Goal: Task Accomplishment & Management: Manage account settings

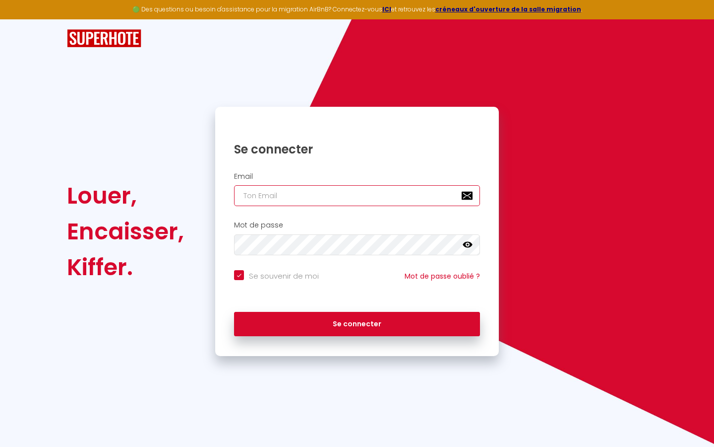
type input "s"
checkbox input "true"
type input "su"
checkbox input "true"
type input "sup"
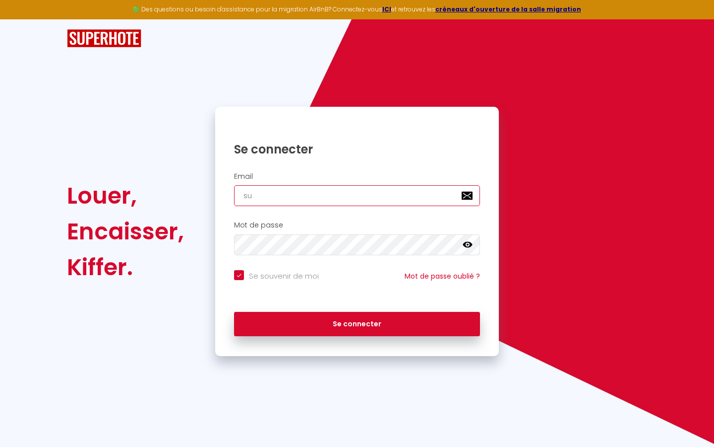
checkbox input "true"
type input "supe"
checkbox input "true"
type input "super"
checkbox input "true"
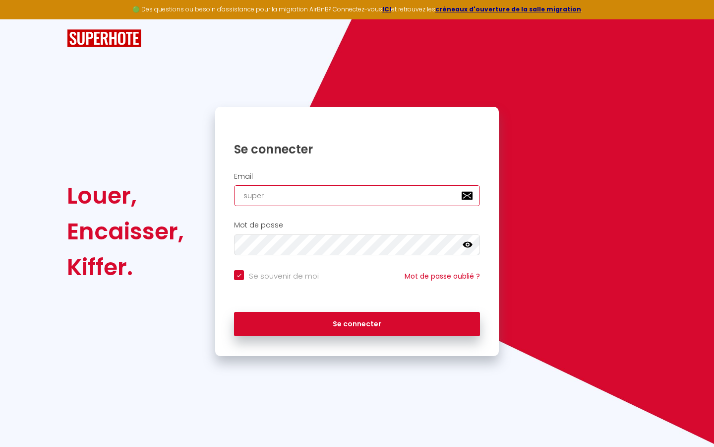
type input "superb"
checkbox input "true"
type input "superbo"
checkbox input "true"
type input "superbor"
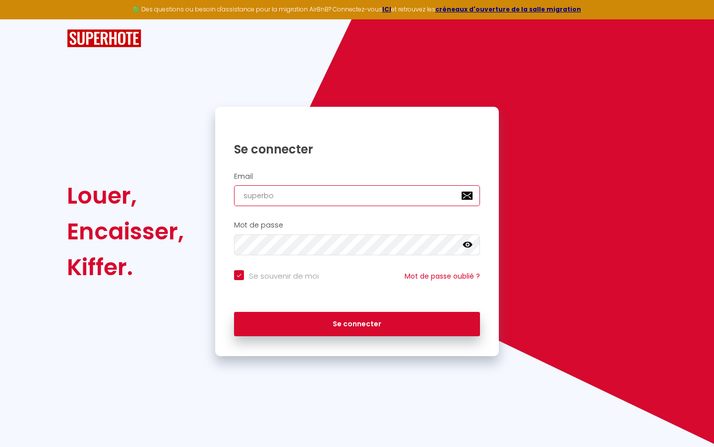
checkbox input "true"
type input "superbord"
checkbox input "true"
type input "superborde"
checkbox input "true"
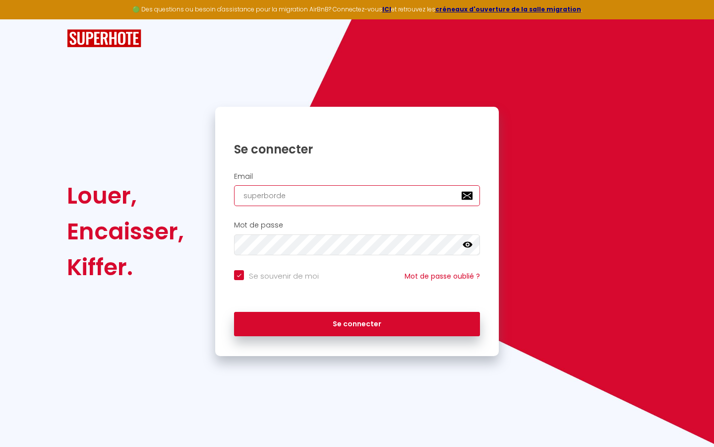
type input "superbordea"
checkbox input "true"
type input "superbordeau"
checkbox input "true"
type input "superbordeaux"
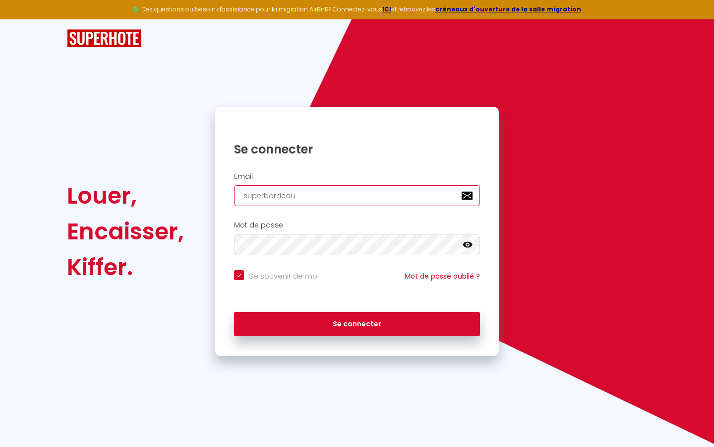
checkbox input "true"
type input "superbordeaux@"
checkbox input "true"
type input "superbordeaux@g"
checkbox input "true"
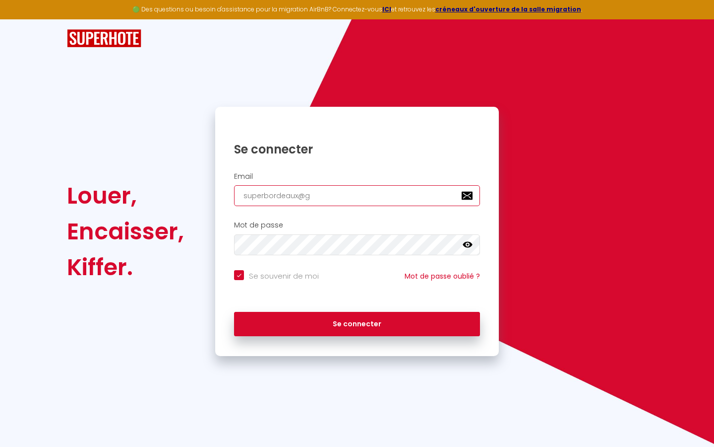
type input "superbordeaux@gm"
checkbox input "true"
type input "superbordeaux@gma"
checkbox input "true"
type input "superbordeaux@gmai"
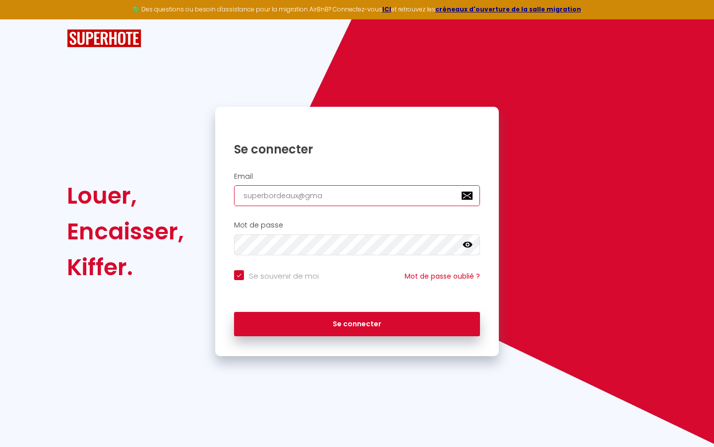
checkbox input "true"
type input "[EMAIL_ADDRESS]"
checkbox input "true"
type input "[EMAIL_ADDRESS]."
checkbox input "true"
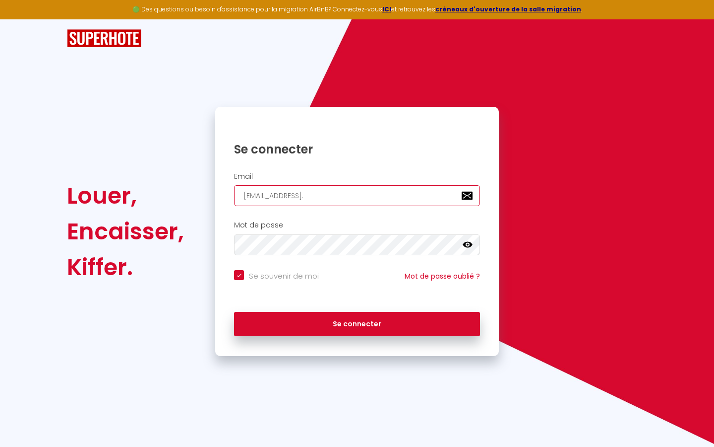
type input "superbordeaux@gmail.c"
checkbox input "true"
type input "[EMAIL_ADDRESS][DOMAIN_NAME]"
checkbox input "true"
type input "[EMAIL_ADDRESS][DOMAIN_NAME]"
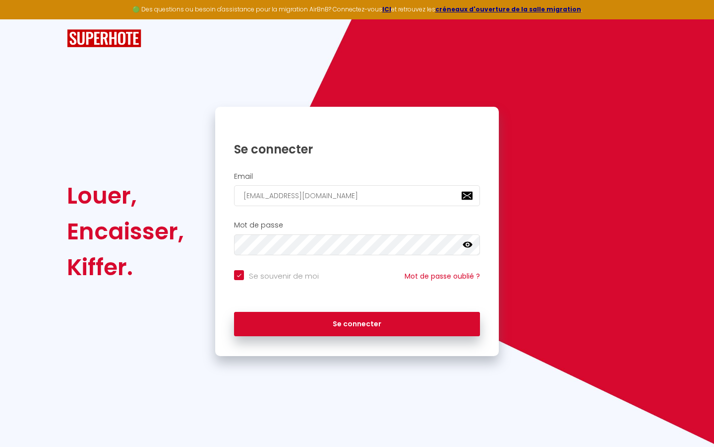
checkbox input "true"
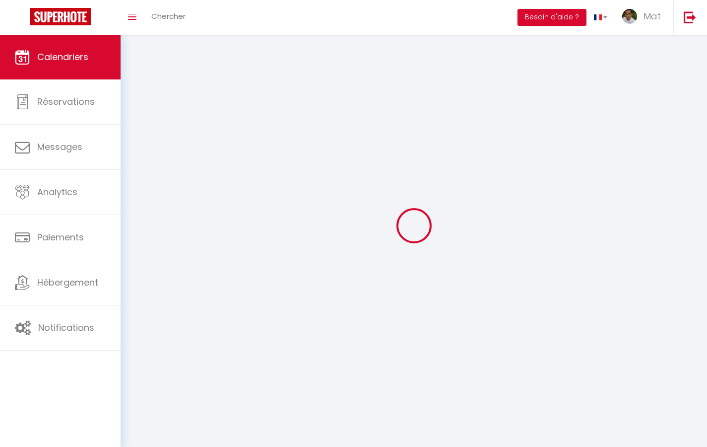
select select
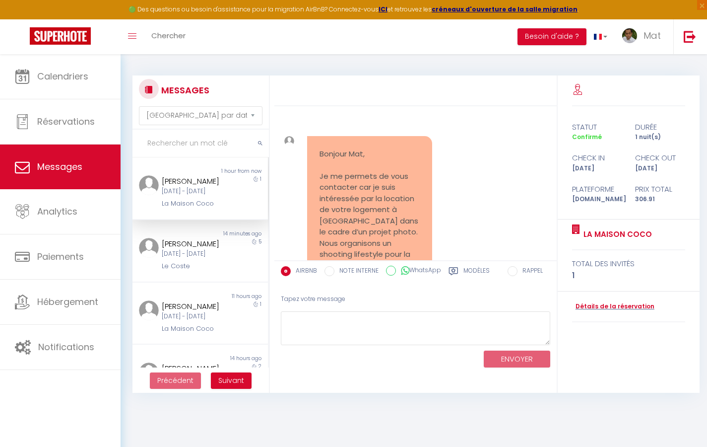
scroll to position [10237, 0]
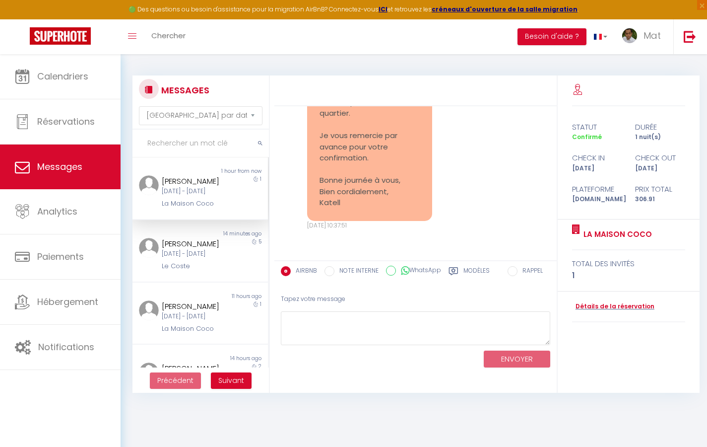
select select "2025"
select select "9"
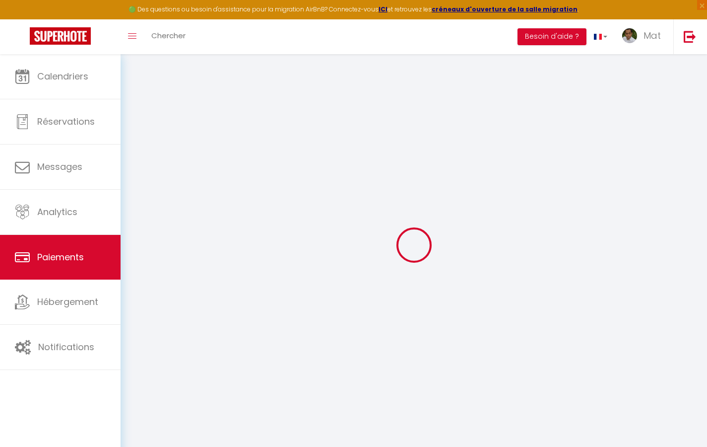
select select "2"
select select "0"
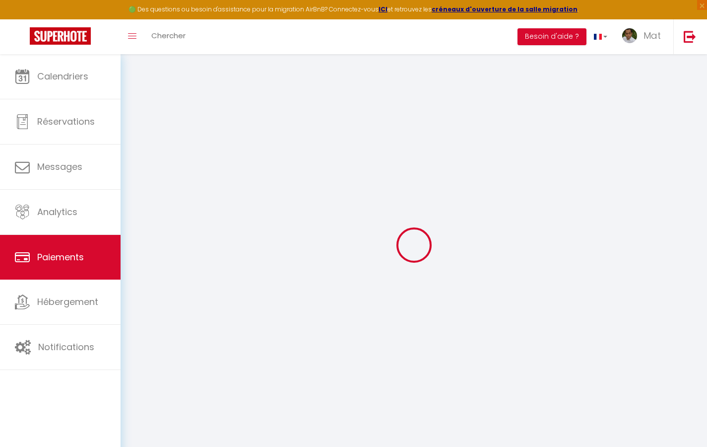
select select "0"
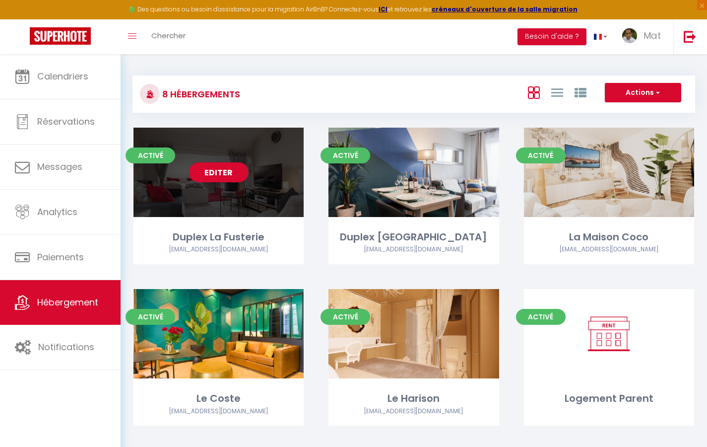
select select "3"
select select "2"
select select "1"
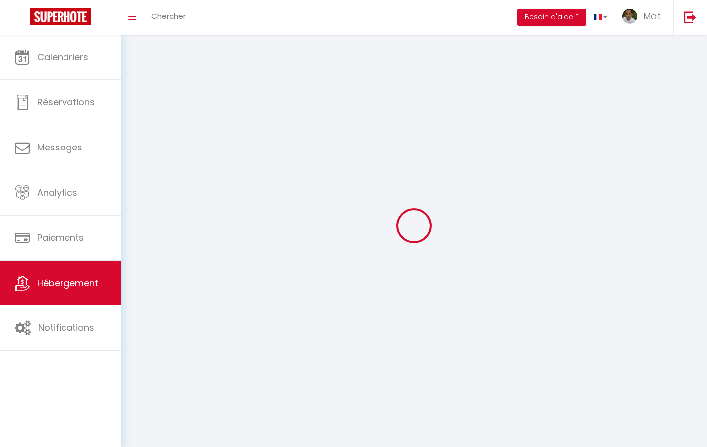
select select
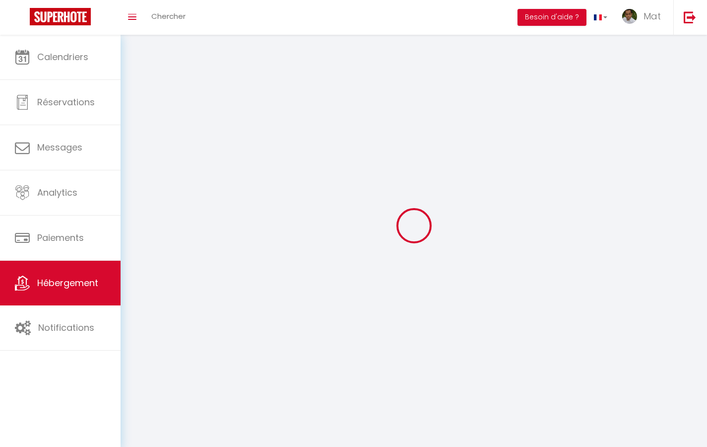
checkbox input "false"
select select
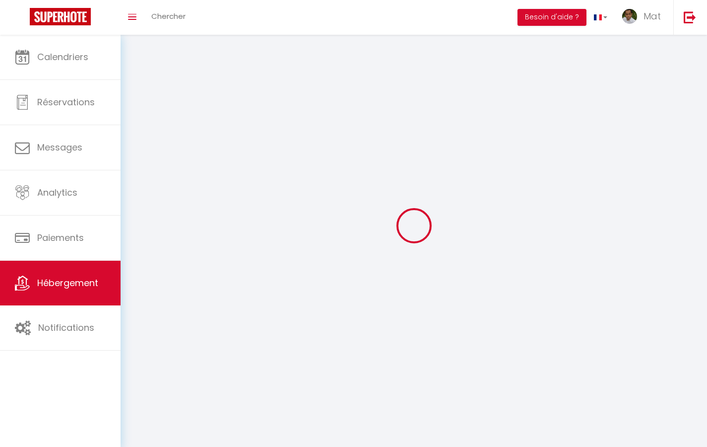
select select
select select "1"
select select
select select "28"
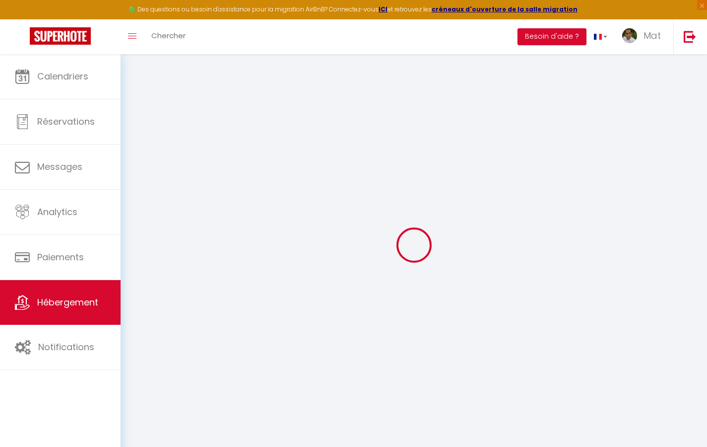
select select
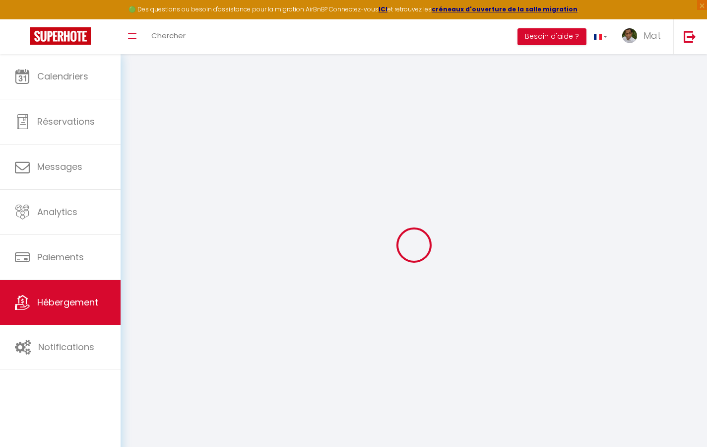
select select
checkbox input "false"
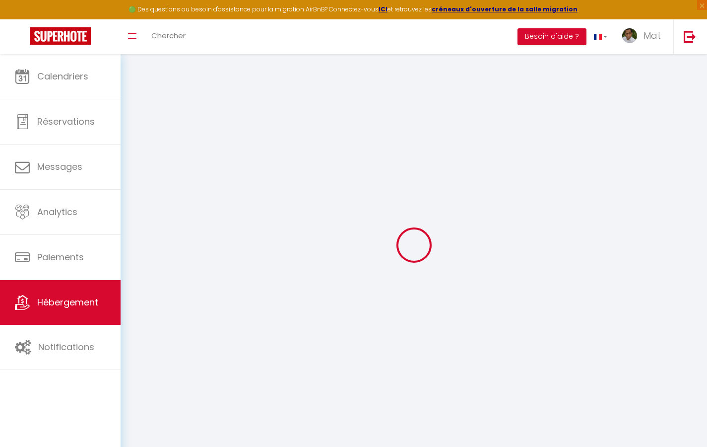
select select
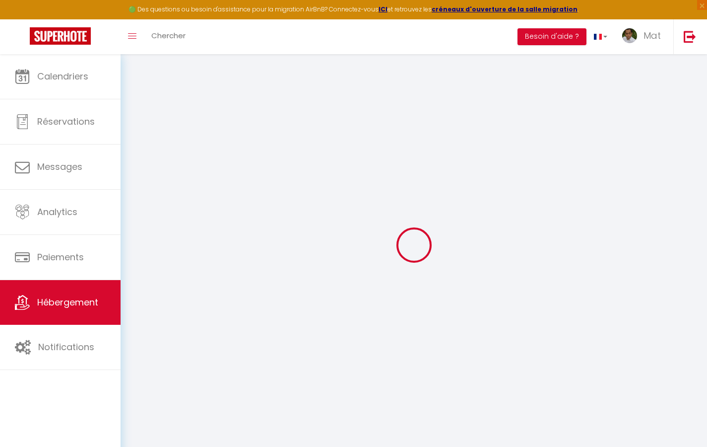
select select
checkbox input "false"
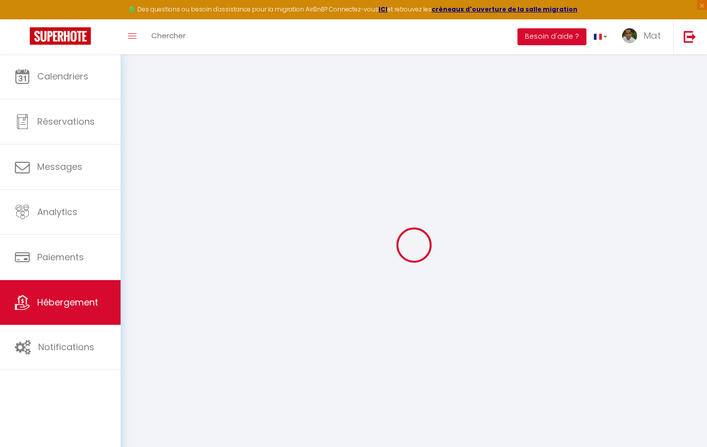
checkbox input "false"
select select
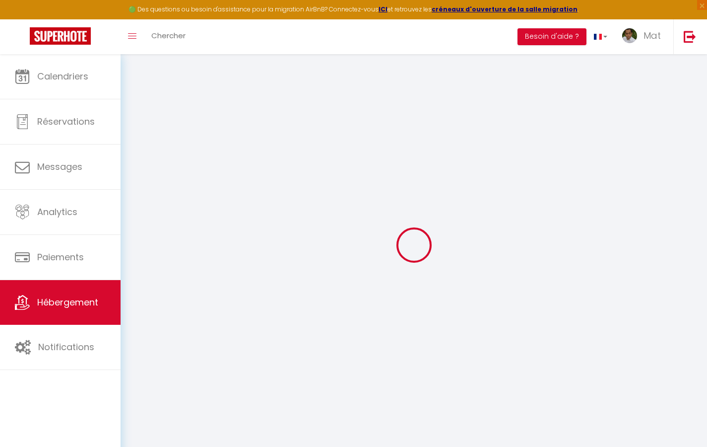
select select
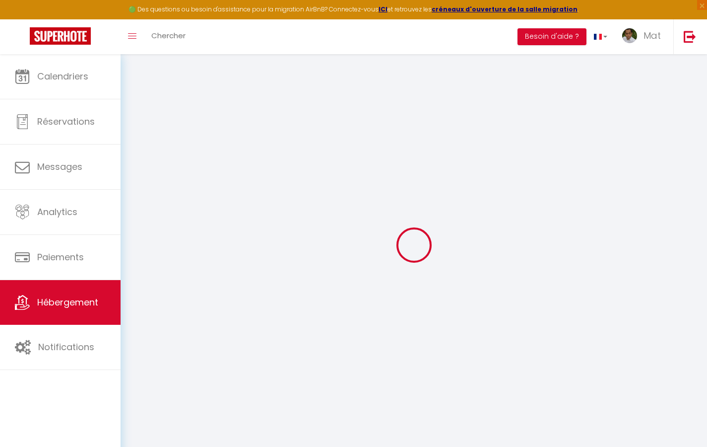
checkbox input "false"
select select
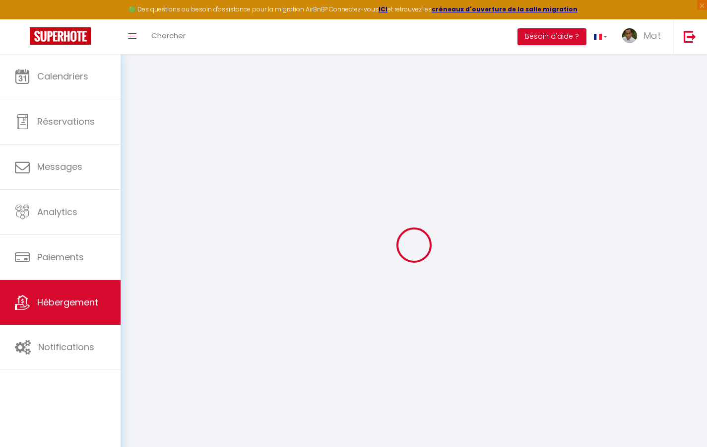
select select
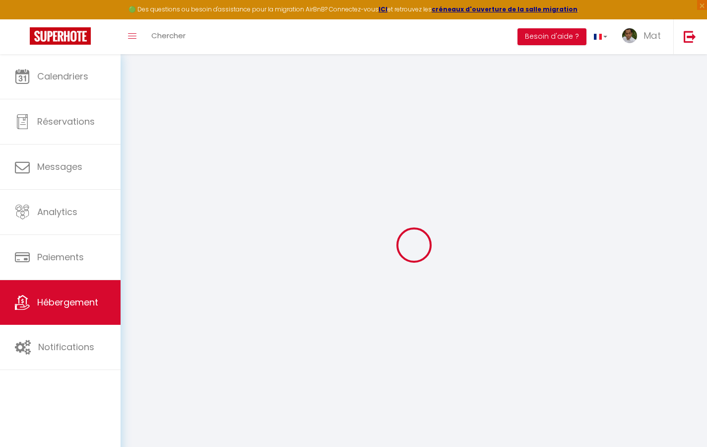
select select
checkbox input "false"
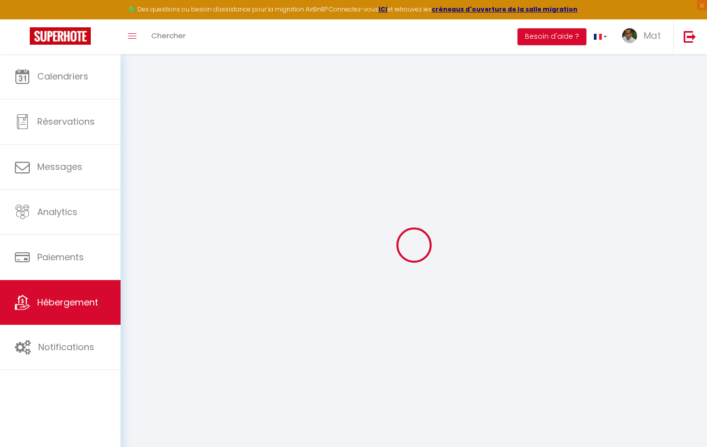
checkbox input "false"
select select
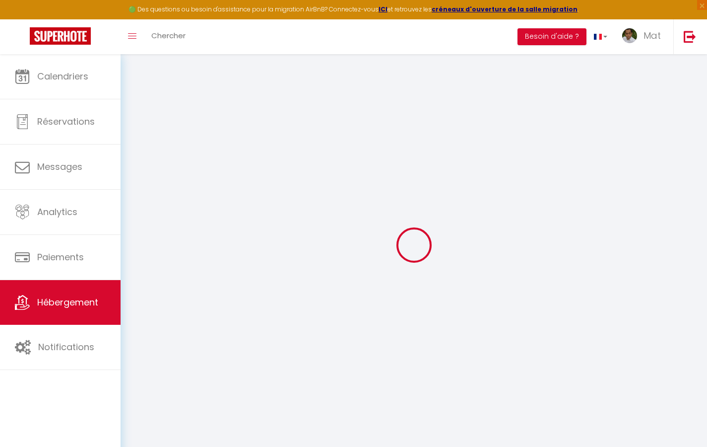
select select
checkbox input "false"
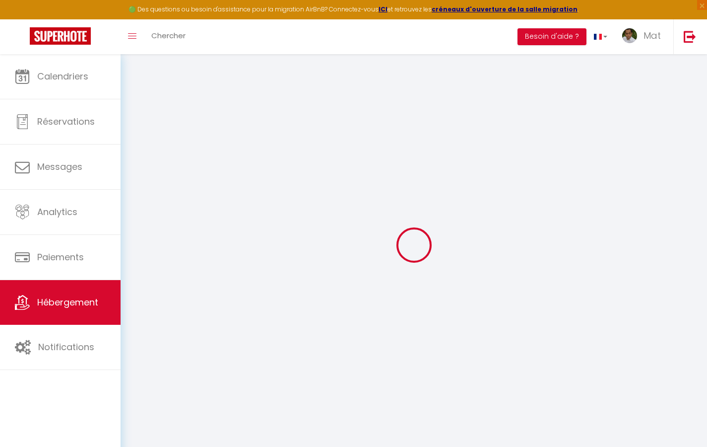
checkbox input "false"
select select
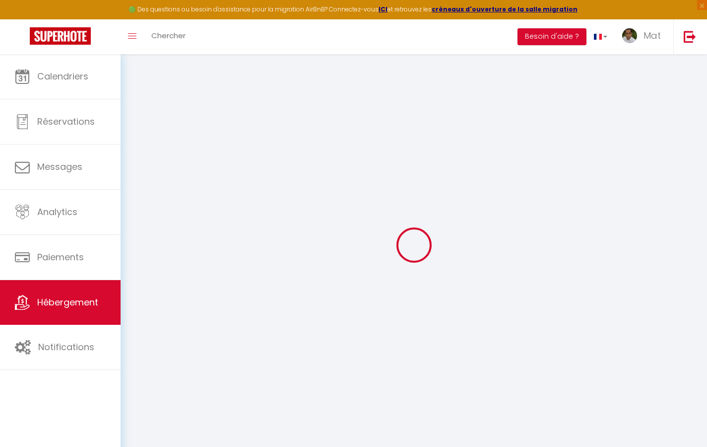
type input "Duplex La Fusterie"
type input "IMMO"
type input "MRA"
type input "[STREET_ADDRESS]"
type input "33800"
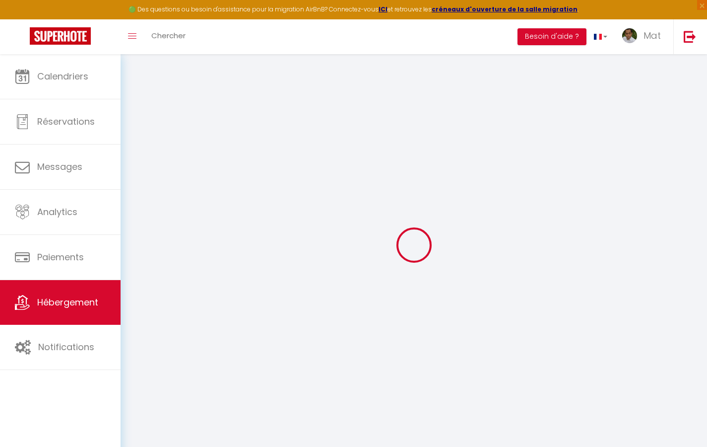
type input "[GEOGRAPHIC_DATA]"
select select "6"
type input "35"
type input "20"
type input "30"
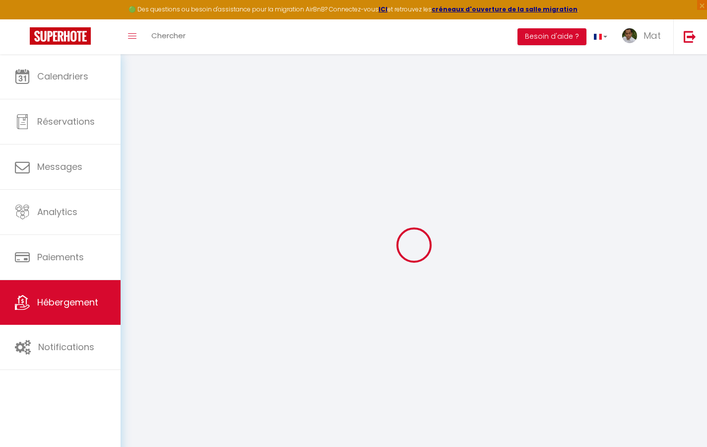
type input "1.65"
type input "200"
select select
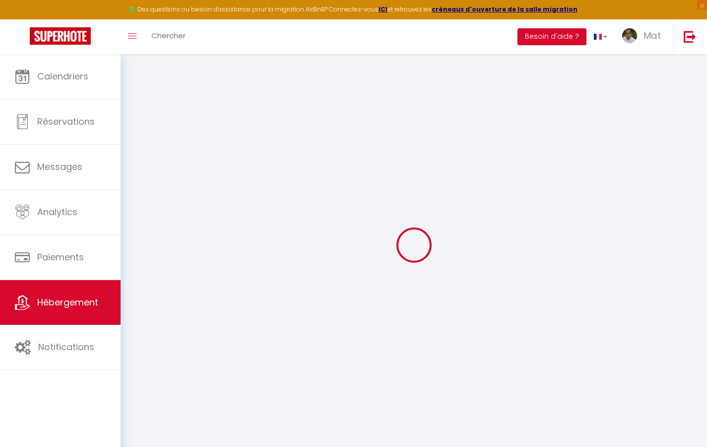
select select
type input "[STREET_ADDRESS]"
type input "33800"
type input "[GEOGRAPHIC_DATA]"
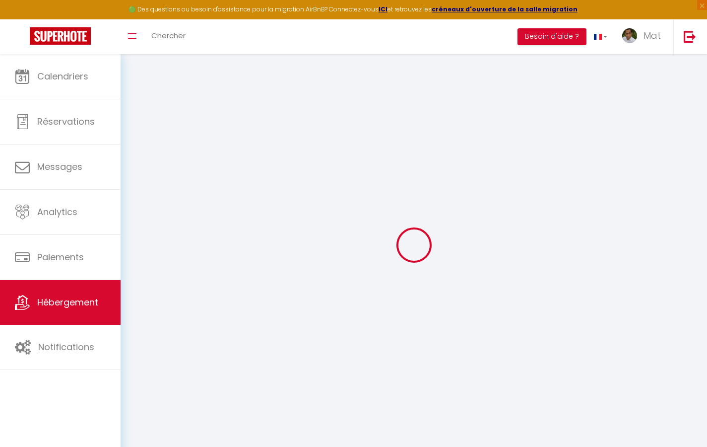
type input "[EMAIL_ADDRESS][DOMAIN_NAME]"
select select "742"
checkbox input "true"
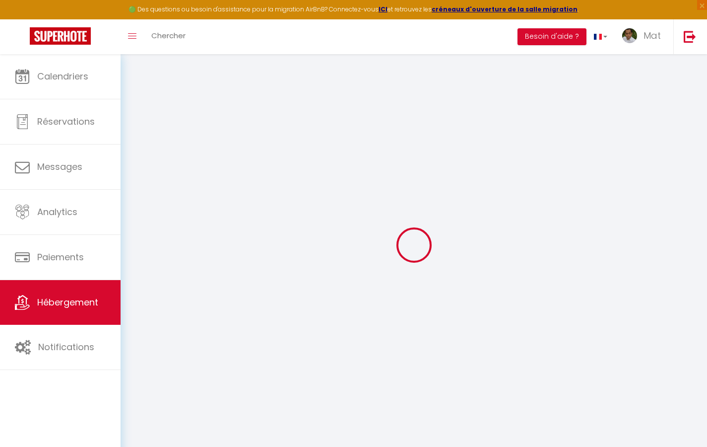
checkbox input "false"
type input "10"
type input "50"
type input "0"
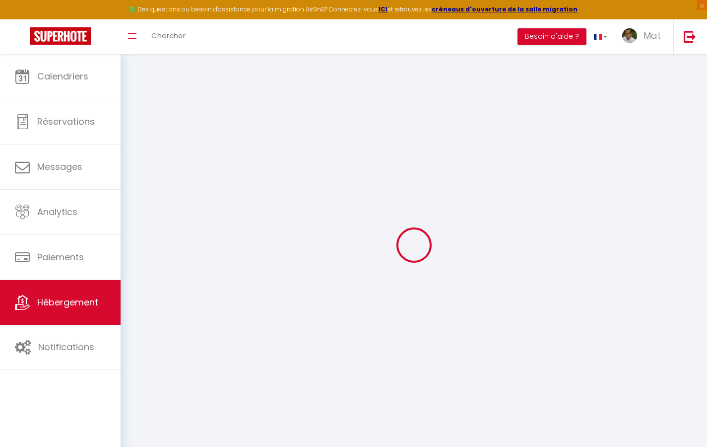
type input "0"
select select
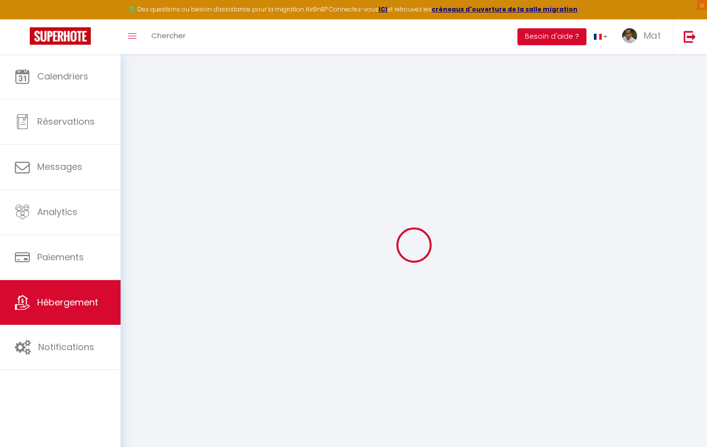
select select
checkbox input "true"
checkbox input "false"
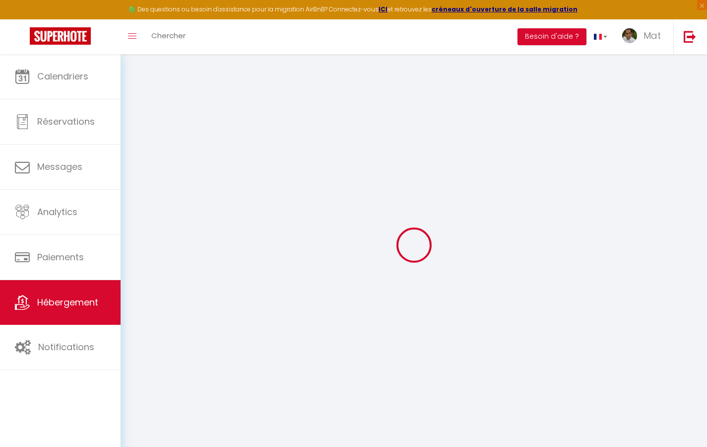
select select "2365"
select select
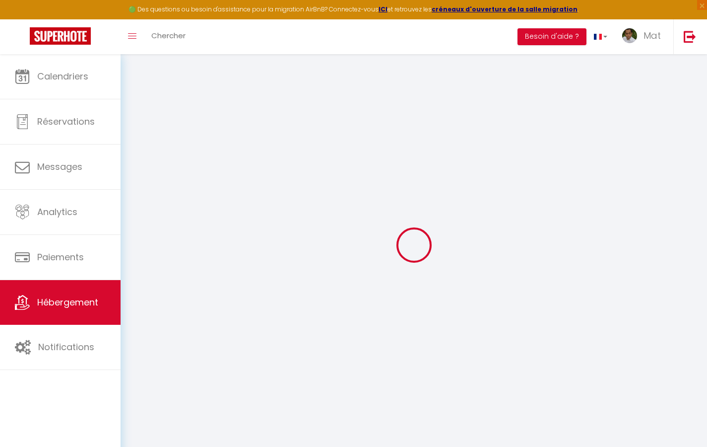
select select
checkbox input "true"
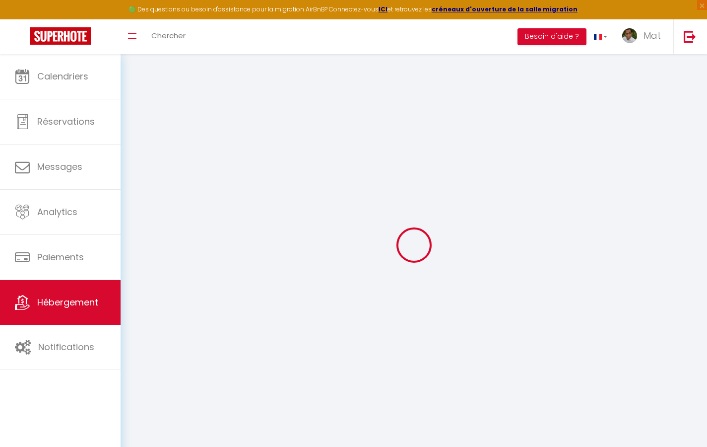
checkbox input "false"
checkbox input "true"
checkbox input "false"
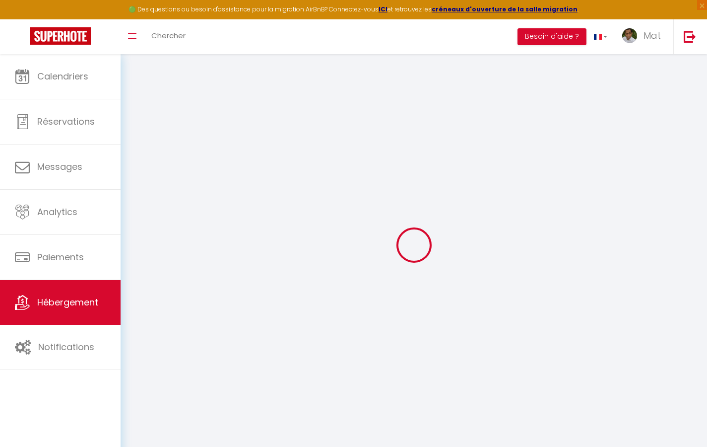
select select "17:00"
select select "23:30"
select select "10:00"
select select "30"
select select "120"
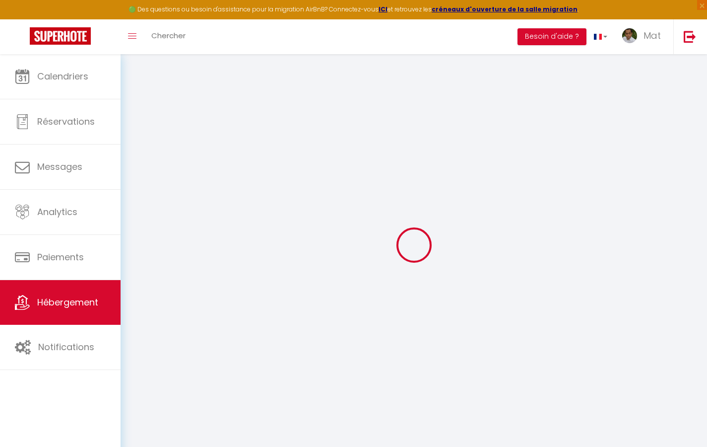
checkbox input "true"
